Goal: Navigation & Orientation: Find specific page/section

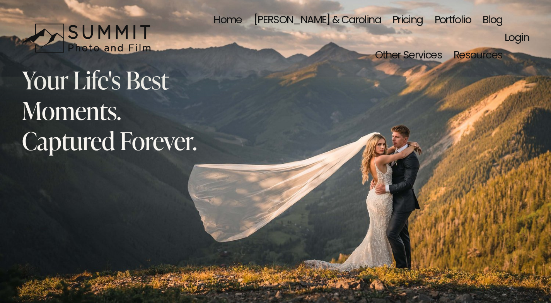
click at [482, 20] on link "Blog" at bounding box center [492, 21] width 20 height 36
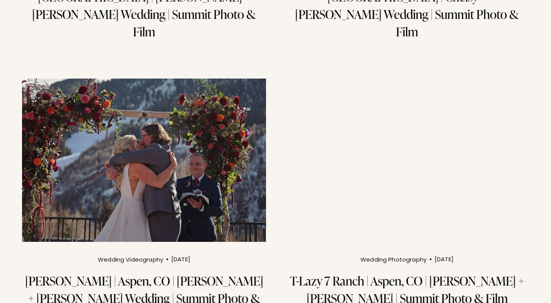
scroll to position [657, 0]
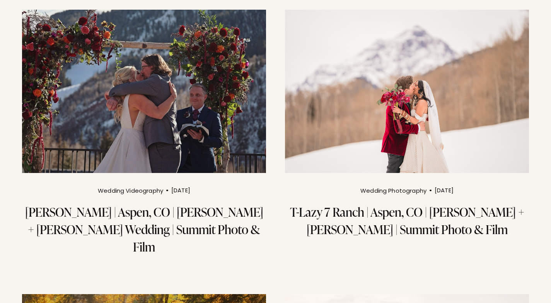
click at [397, 66] on img at bounding box center [407, 91] width 246 height 165
